Goal: Transaction & Acquisition: Download file/media

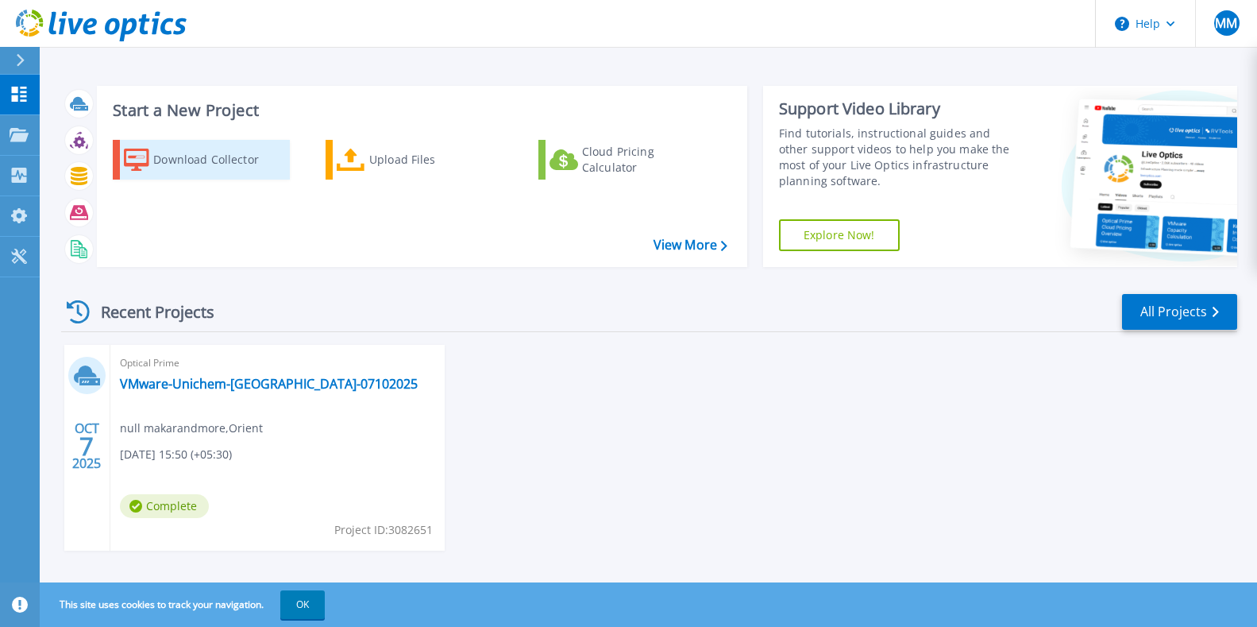
click at [214, 154] on div "Download Collector" at bounding box center [216, 160] width 127 height 32
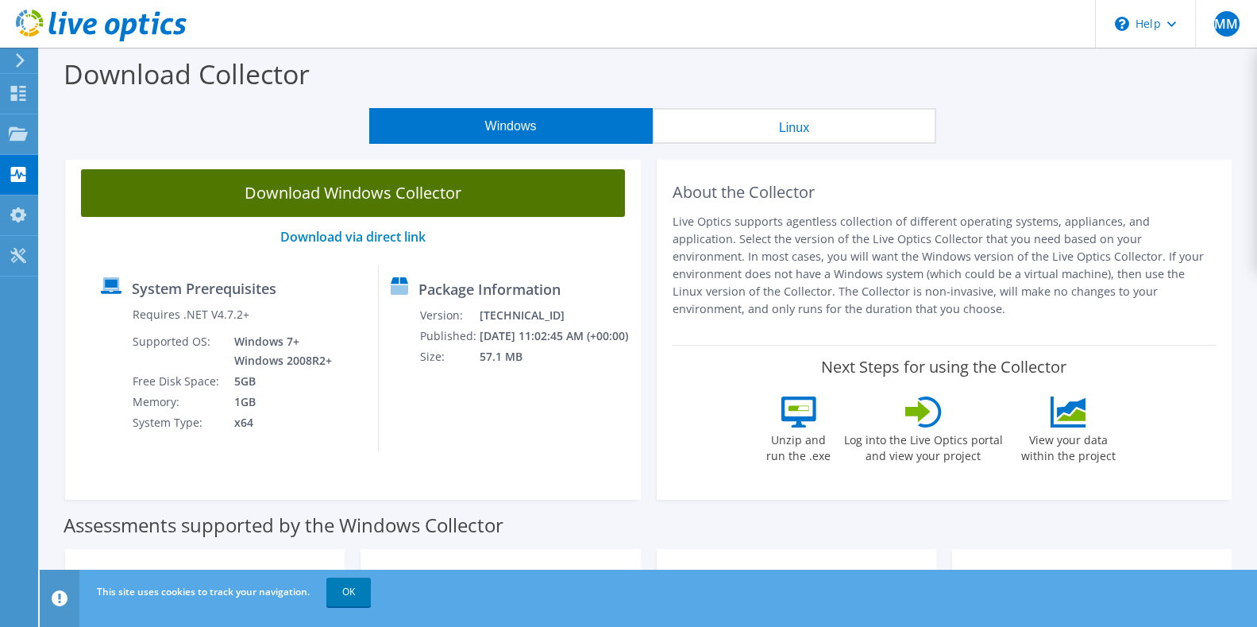
click at [345, 195] on link "Download Windows Collector" at bounding box center [353, 193] width 544 height 48
